Goal: Task Accomplishment & Management: Complete application form

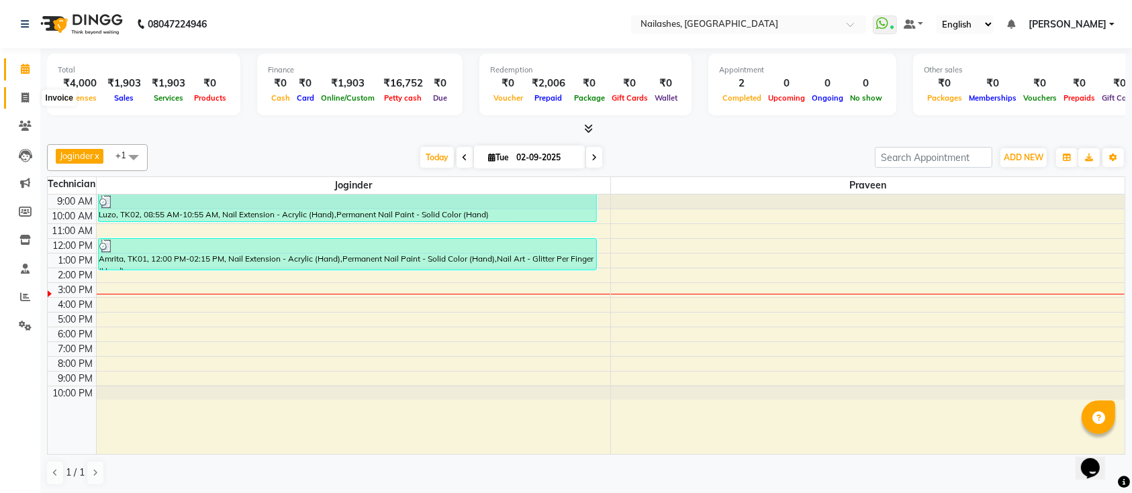
drag, startPoint x: 0, startPoint y: 0, endPoint x: 29, endPoint y: 95, distance: 99.0
click at [29, 95] on span at bounding box center [24, 98] width 23 height 15
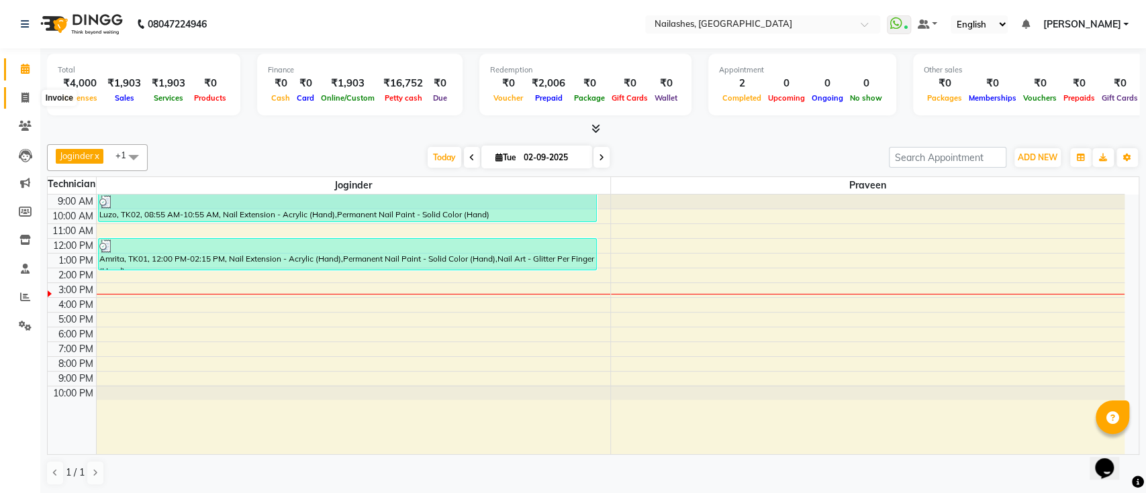
select select "6187"
select select "service"
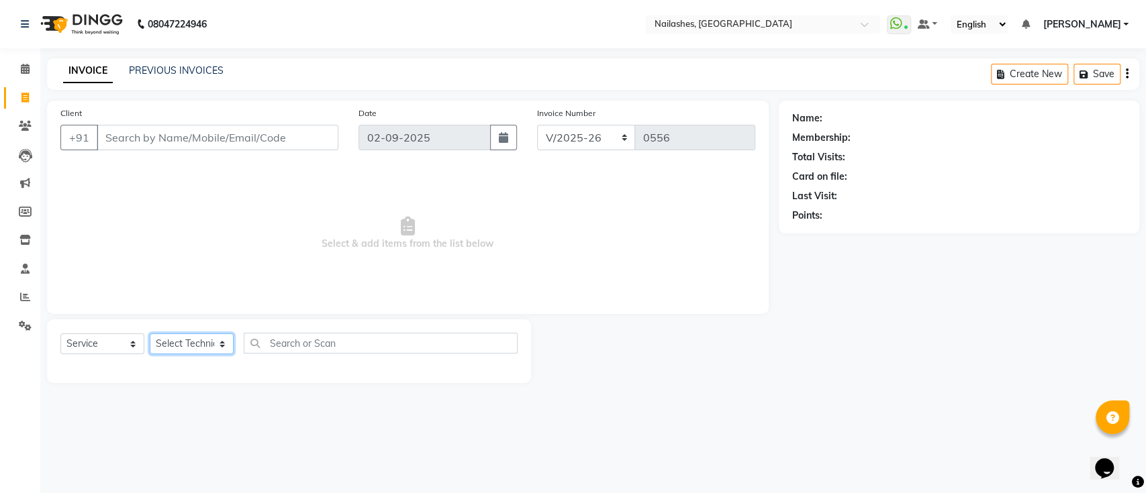
click at [190, 345] on select "Select Technician [PERSON_NAME] [PERSON_NAME] [PERSON_NAME] Manager [PERSON_NAM…" at bounding box center [192, 344] width 84 height 21
select select "55218"
click at [150, 334] on select "Select Technician [PERSON_NAME] [PERSON_NAME] [PERSON_NAME] Manager [PERSON_NAM…" at bounding box center [192, 344] width 84 height 21
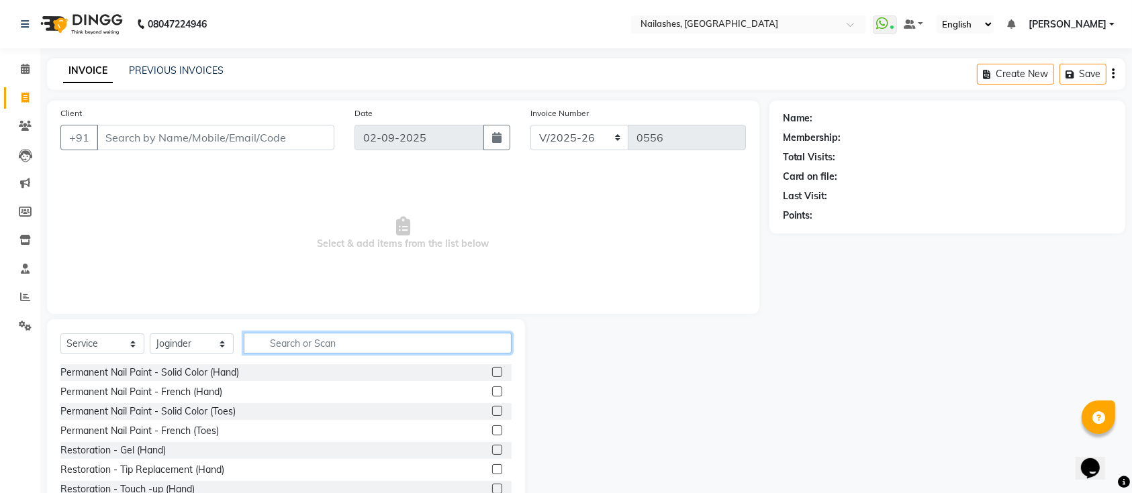
click at [304, 338] on input "text" at bounding box center [378, 343] width 268 height 21
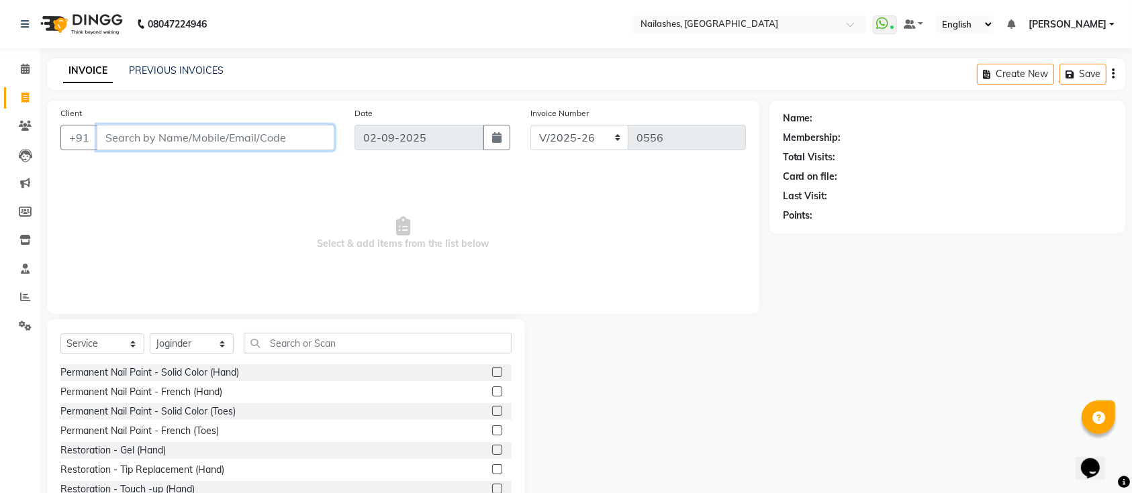
click at [220, 137] on input "Client" at bounding box center [216, 138] width 238 height 26
type input "hemelata"
click at [311, 132] on span "Add Client" at bounding box center [299, 137] width 53 height 13
select select "21"
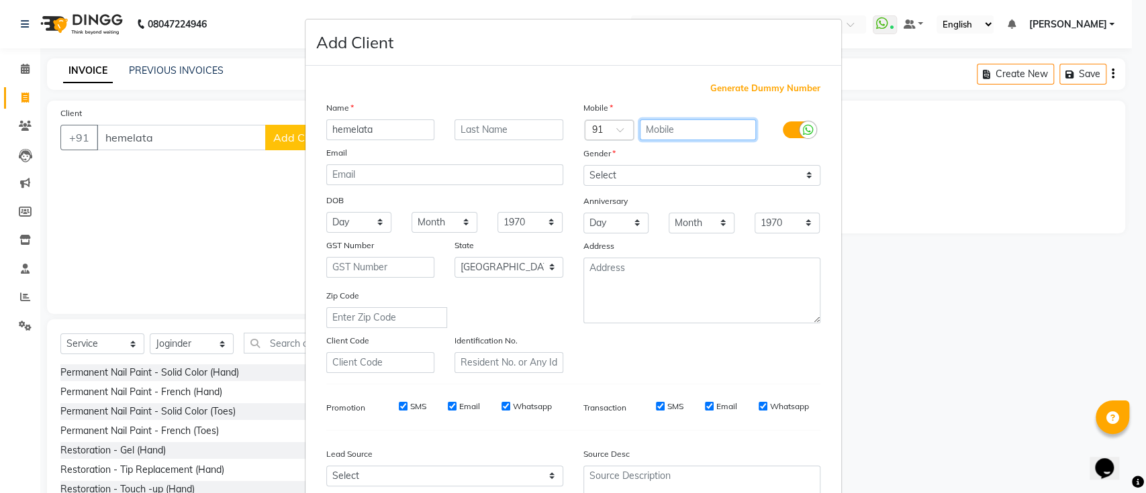
click at [649, 134] on input "text" at bounding box center [698, 129] width 116 height 21
type input "9739897095"
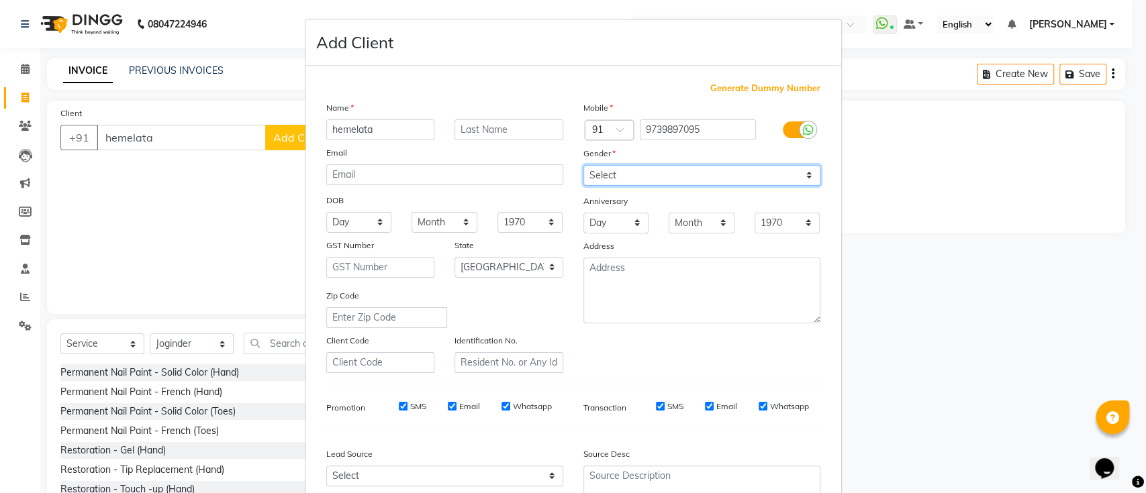
click at [645, 171] on select "Select [DEMOGRAPHIC_DATA] [DEMOGRAPHIC_DATA] Other Prefer Not To Say" at bounding box center [701, 175] width 237 height 21
select select "[DEMOGRAPHIC_DATA]"
click at [583, 165] on select "Select [DEMOGRAPHIC_DATA] [DEMOGRAPHIC_DATA] Other Prefer Not To Say" at bounding box center [701, 175] width 237 height 21
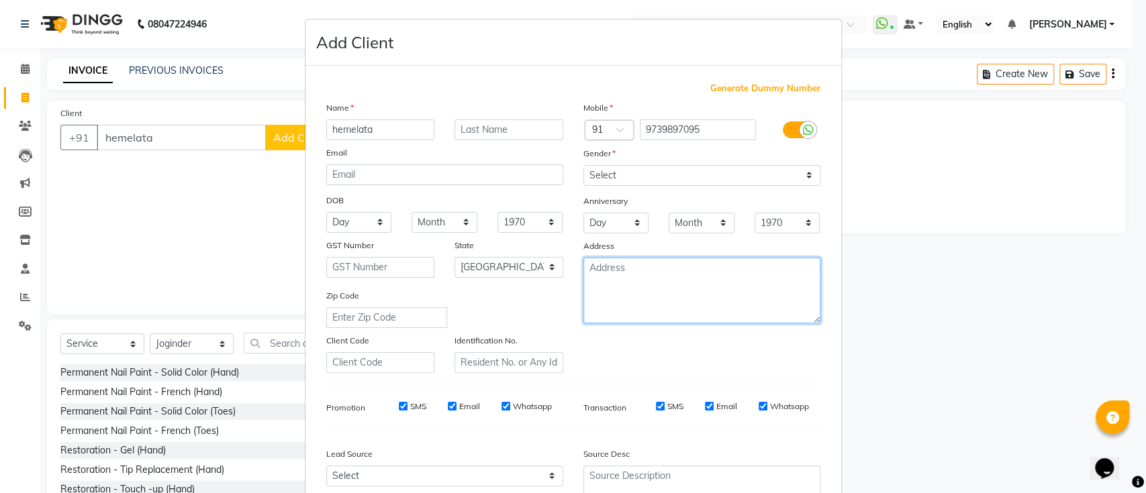
click at [630, 287] on textarea at bounding box center [701, 291] width 237 height 66
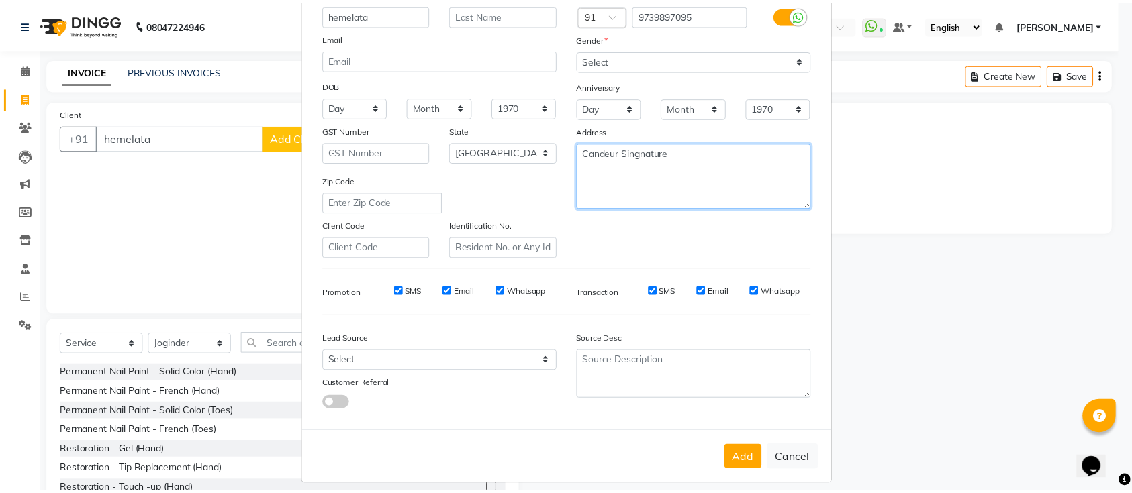
scroll to position [119, 0]
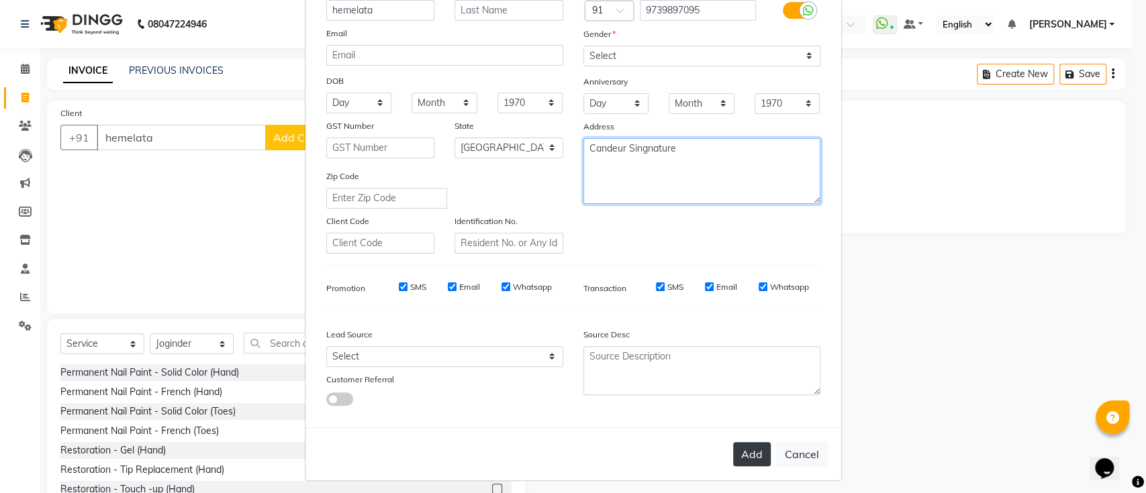
type textarea "Candeur Singnature"
click at [747, 455] on button "Add" at bounding box center [752, 454] width 38 height 24
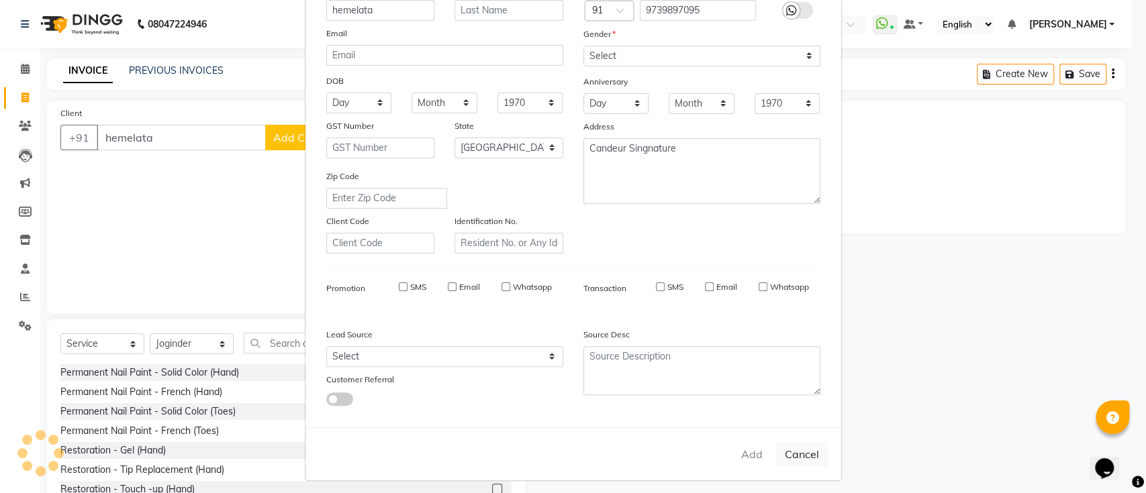
type input "9739897095"
select select
select select "null"
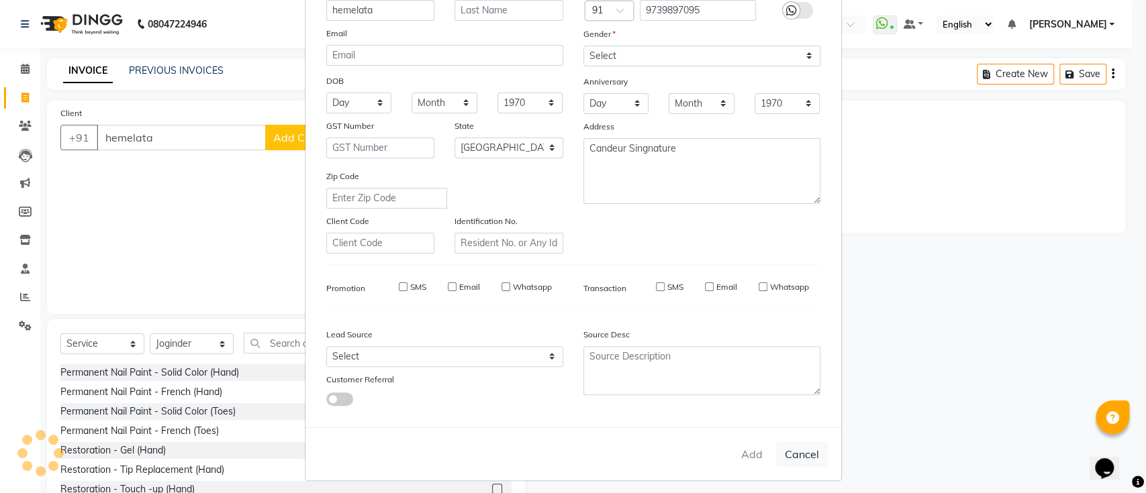
select select
checkbox input "false"
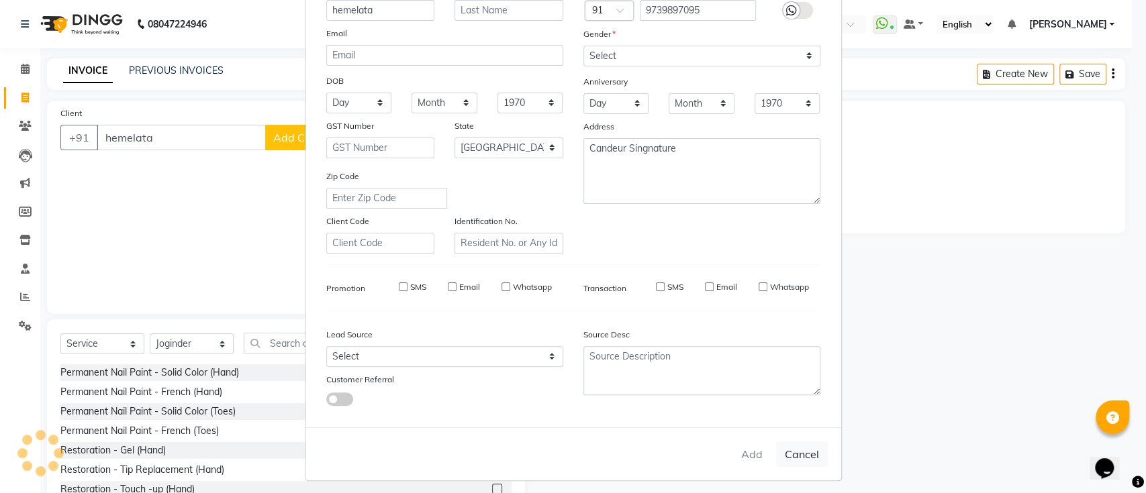
checkbox input "false"
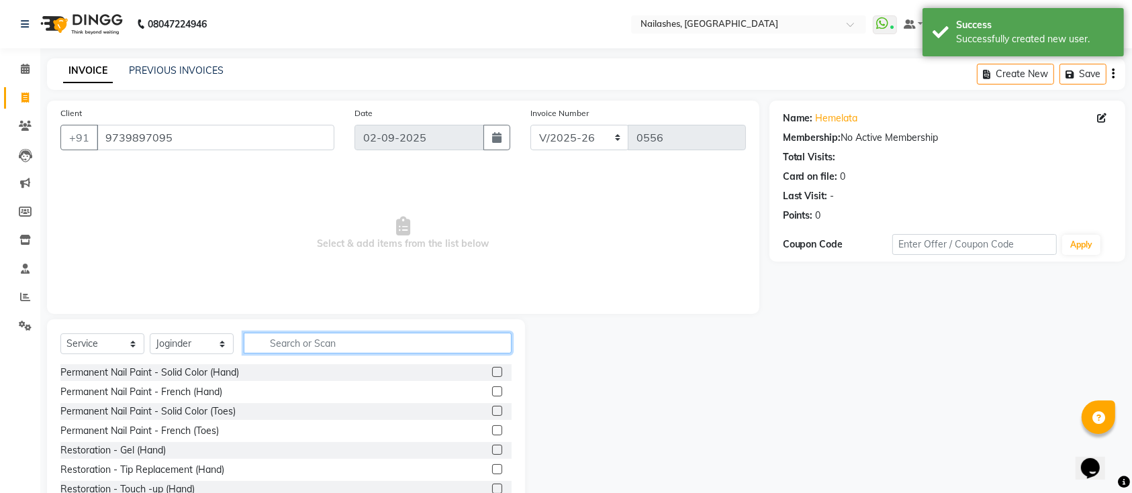
click at [364, 339] on input "text" at bounding box center [378, 343] width 268 height 21
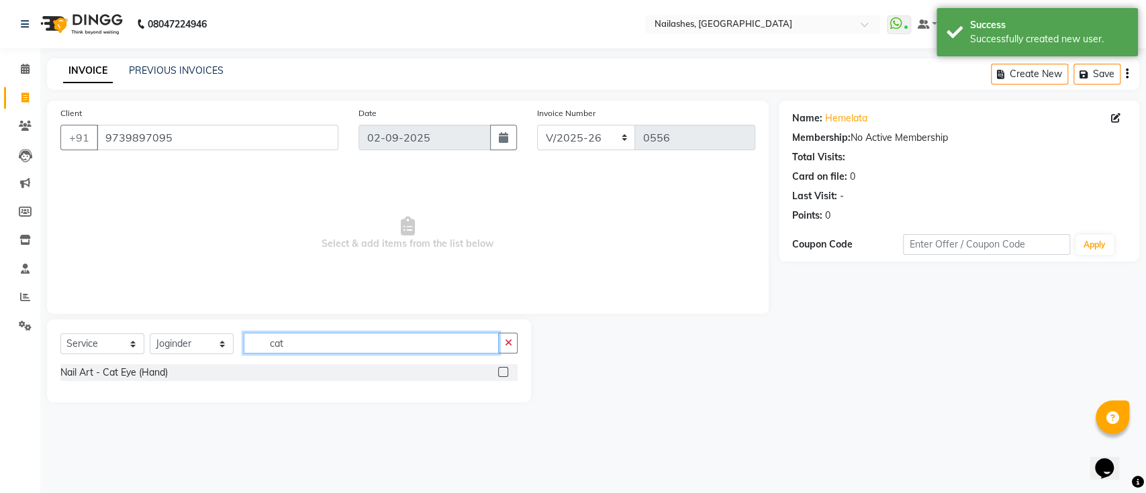
type input "cat"
click at [504, 371] on label at bounding box center [503, 372] width 10 height 10
click at [504, 371] on input "checkbox" at bounding box center [502, 373] width 9 height 9
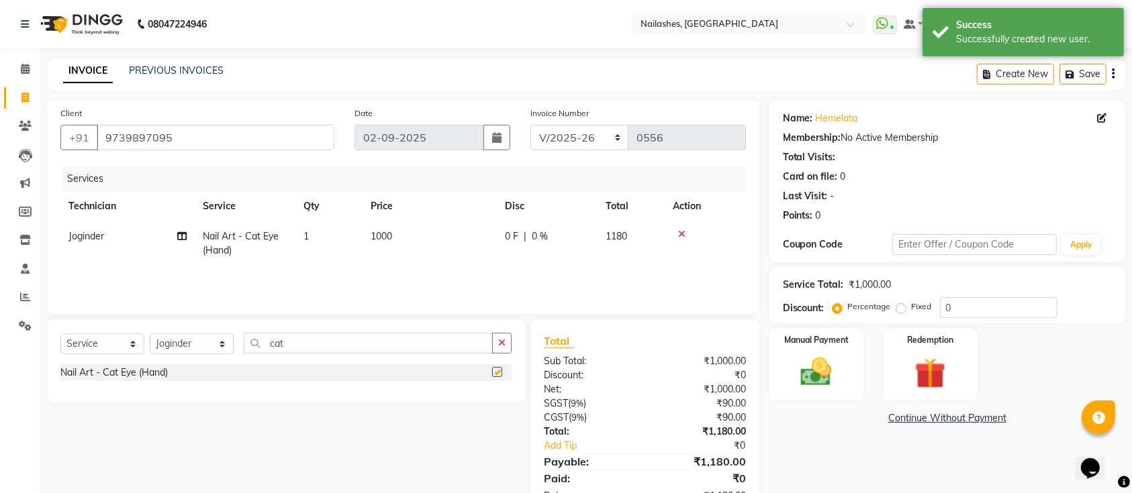
checkbox input "false"
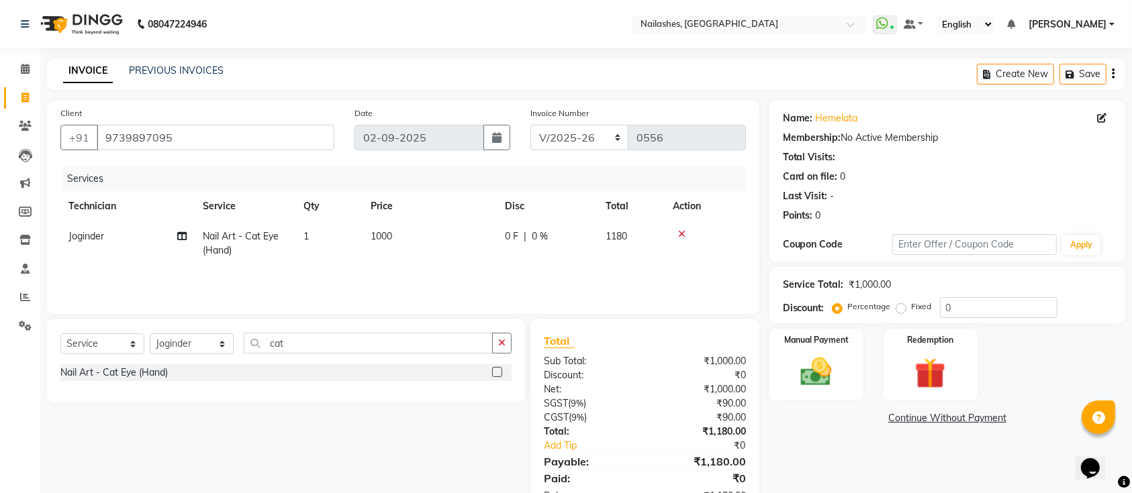
click at [376, 232] on span "1000" at bounding box center [381, 236] width 21 height 12
select select "55218"
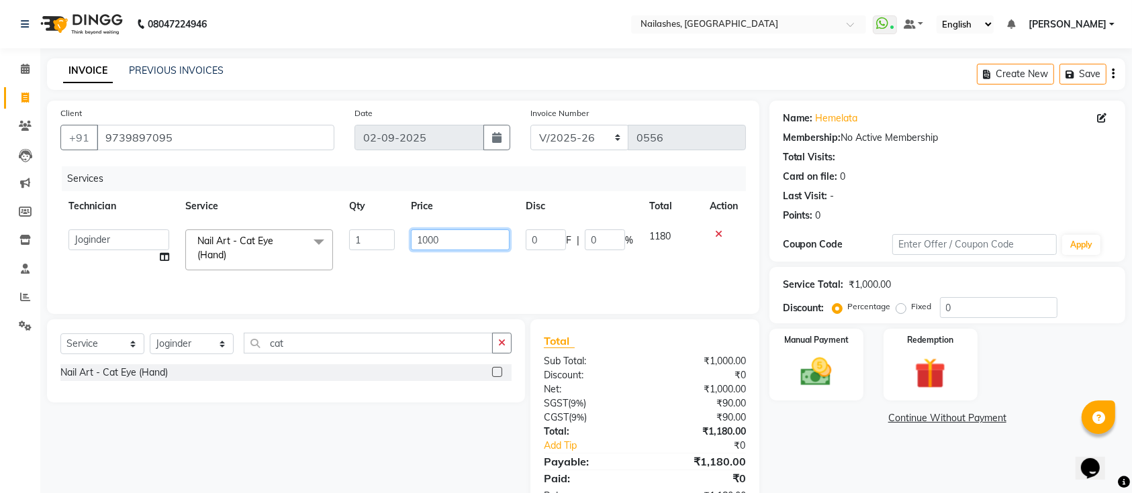
click at [426, 239] on input "1000" at bounding box center [460, 240] width 99 height 21
type input "1500"
click at [499, 346] on icon "button" at bounding box center [501, 342] width 7 height 9
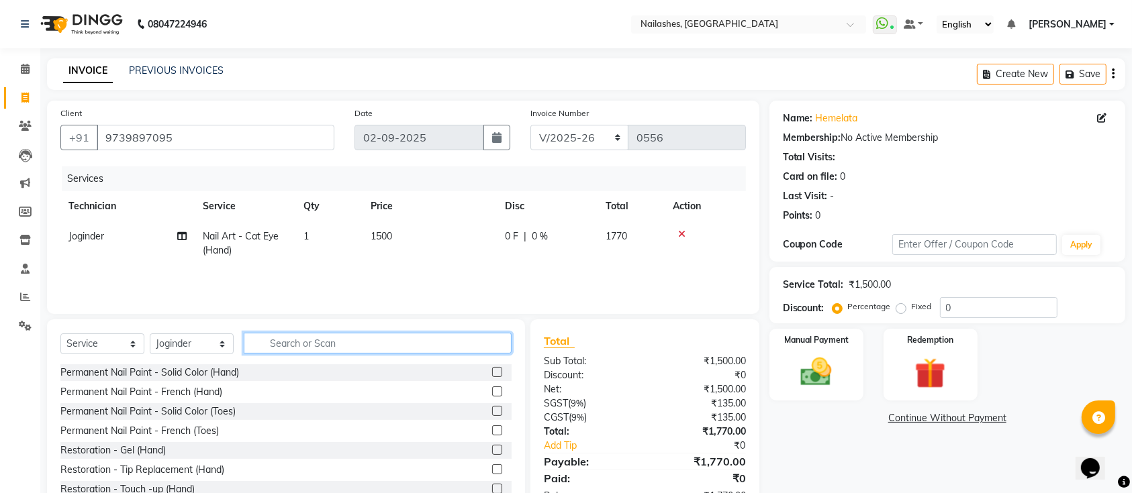
click at [440, 342] on input "text" at bounding box center [378, 343] width 268 height 21
type input "ext"
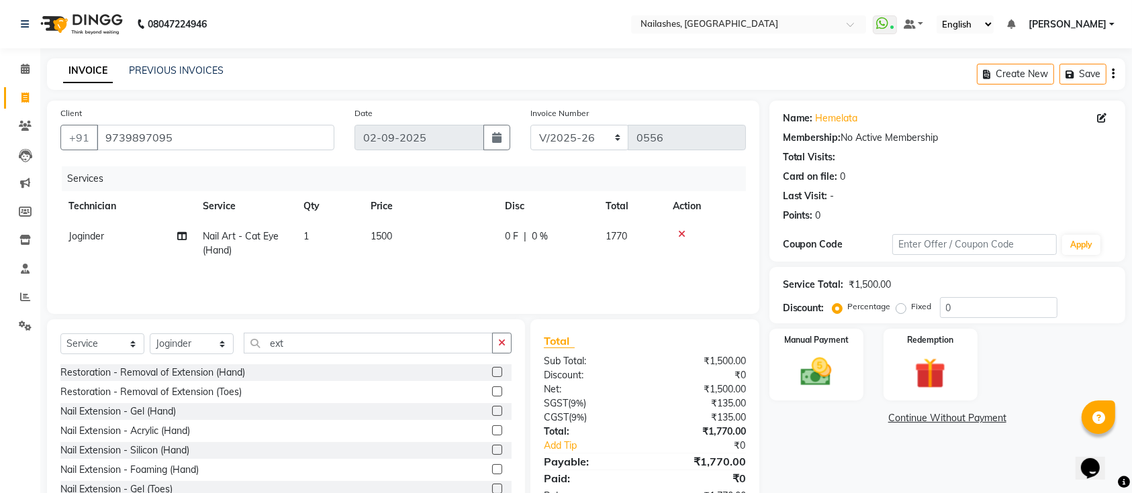
click at [492, 432] on label at bounding box center [497, 431] width 10 height 10
click at [492, 432] on input "checkbox" at bounding box center [496, 431] width 9 height 9
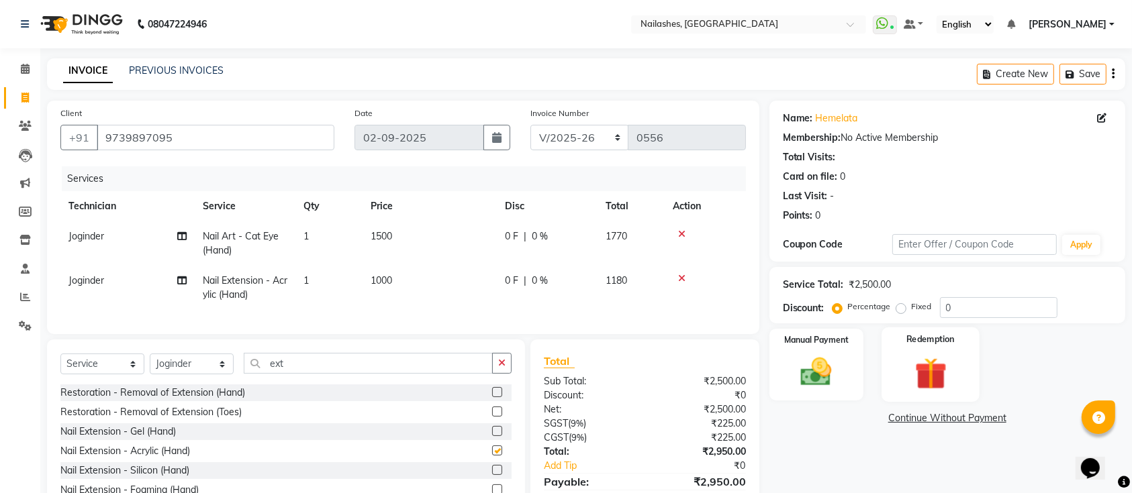
checkbox input "false"
click at [1004, 313] on input "0" at bounding box center [998, 307] width 117 height 21
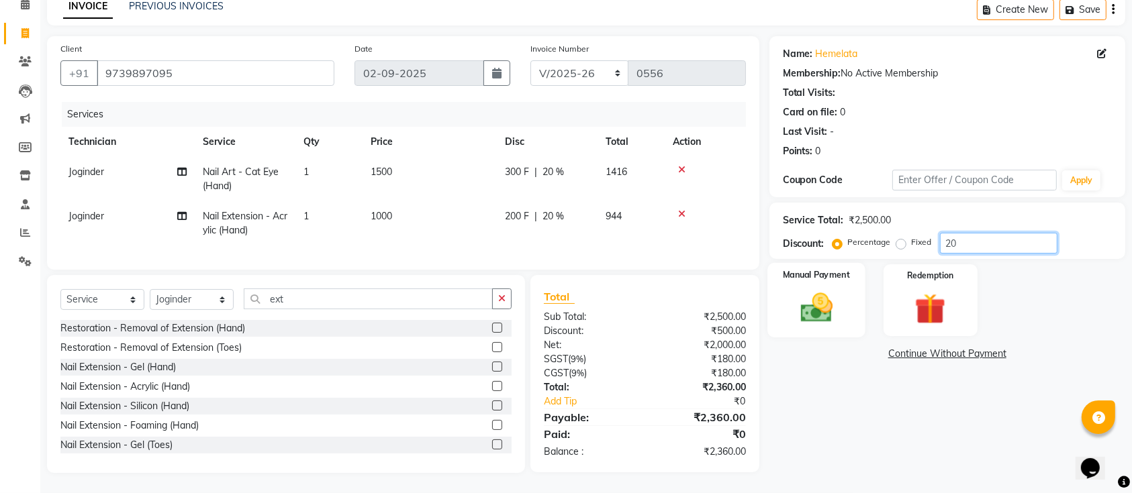
type input "20"
click at [807, 289] on img at bounding box center [816, 307] width 52 height 37
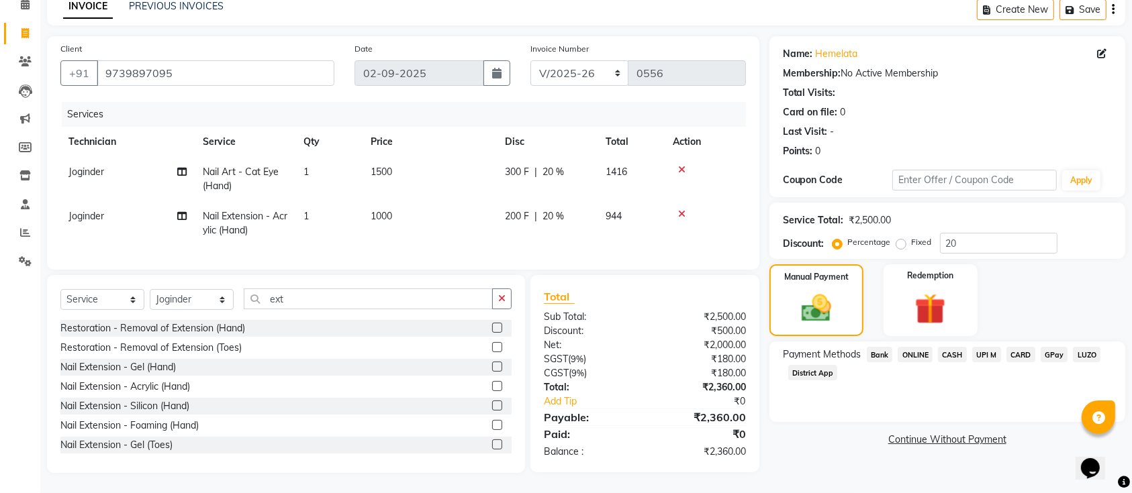
click at [911, 347] on span "ONLINE" at bounding box center [914, 354] width 35 height 15
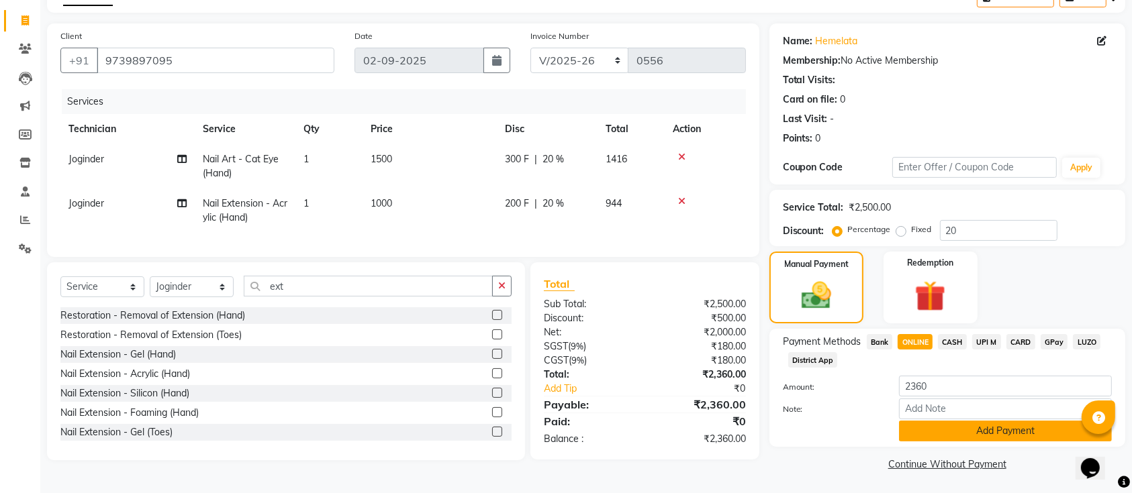
click at [1005, 434] on button "Add Payment" at bounding box center [1005, 431] width 213 height 21
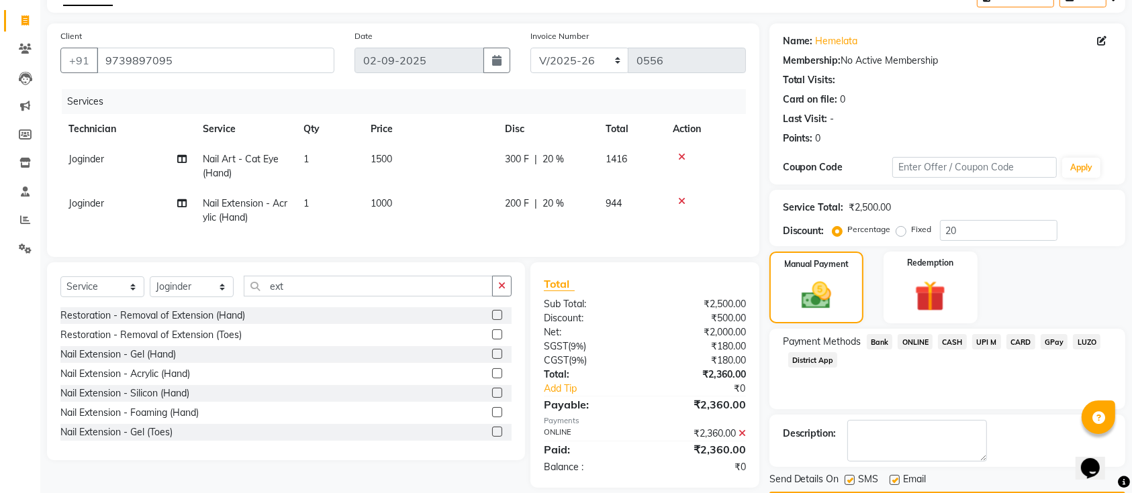
scroll to position [116, 0]
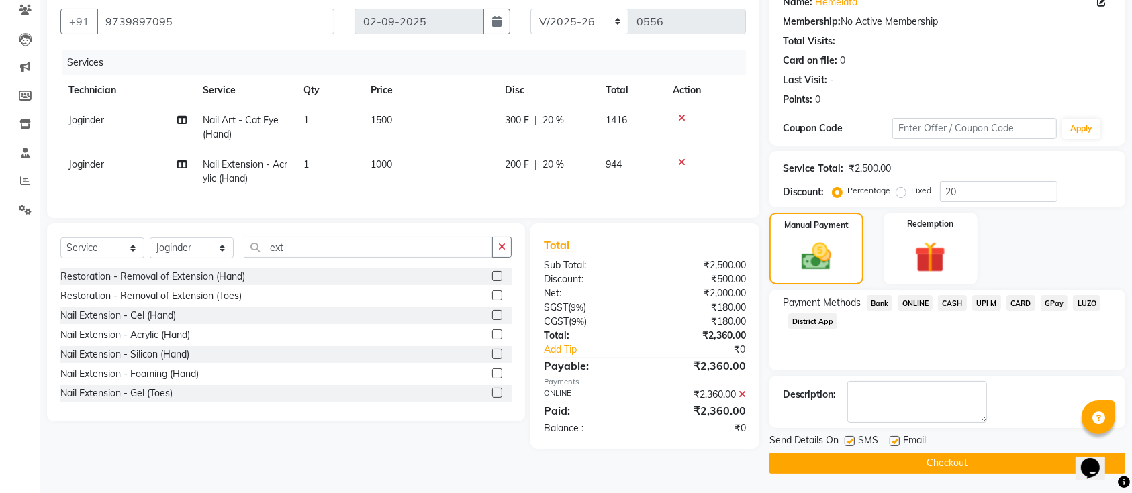
click at [945, 454] on button "Checkout" at bounding box center [947, 463] width 356 height 21
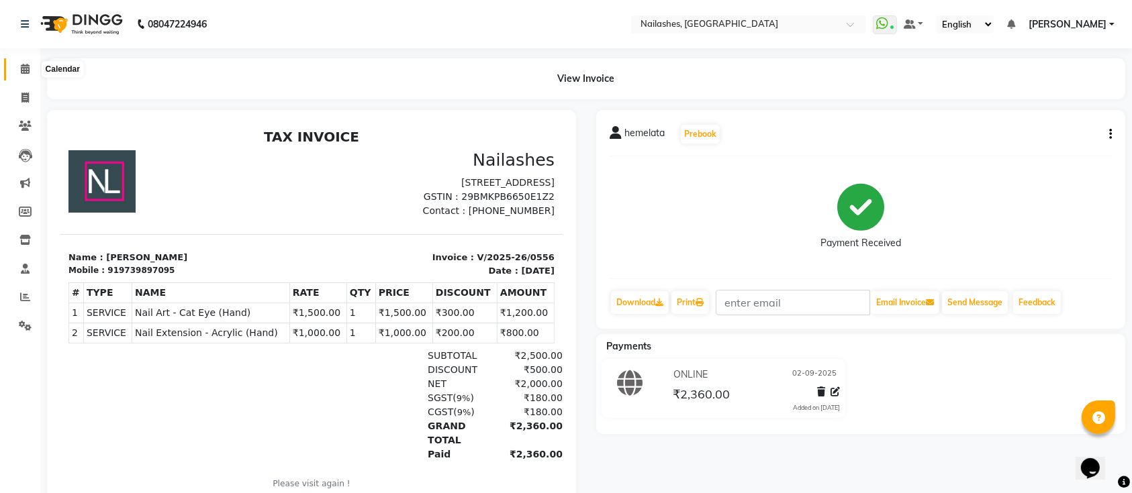
click at [29, 64] on icon at bounding box center [25, 69] width 9 height 10
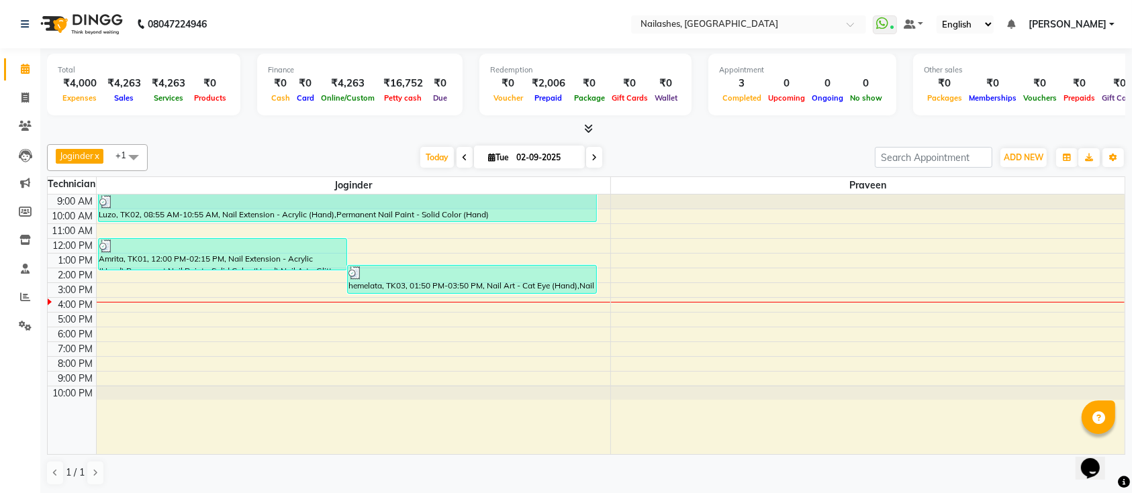
click at [589, 128] on icon at bounding box center [589, 129] width 9 height 10
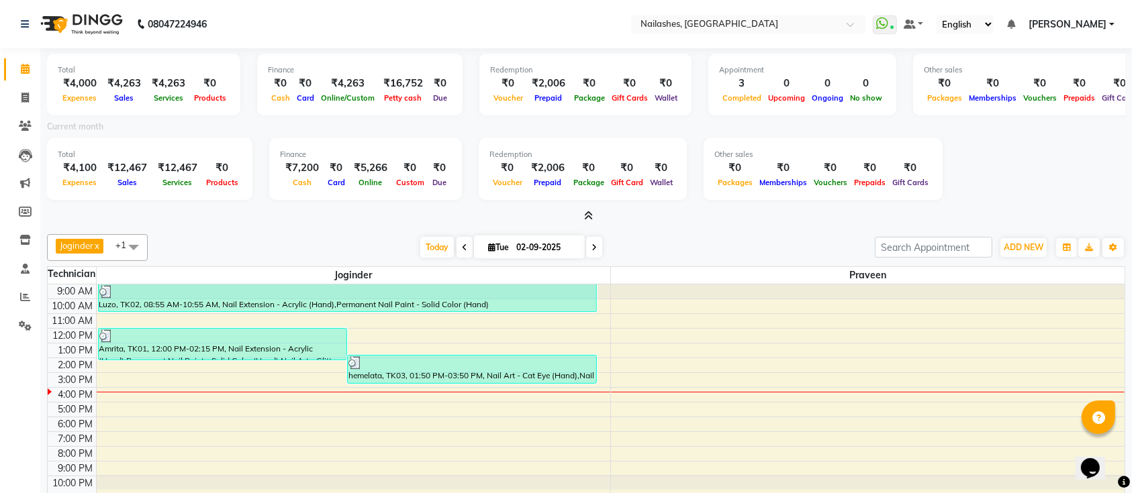
click at [589, 216] on icon at bounding box center [589, 216] width 9 height 10
